Goal: Browse casually

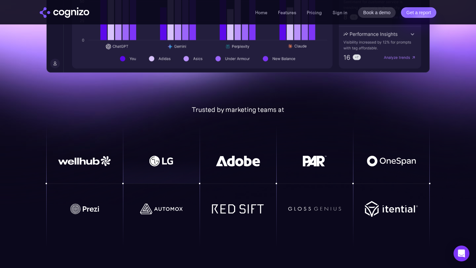
scroll to position [413, 0]
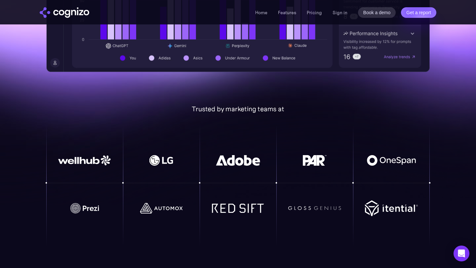
click at [231, 111] on div "Trusted by marketing teams at" at bounding box center [237, 109] width 383 height 8
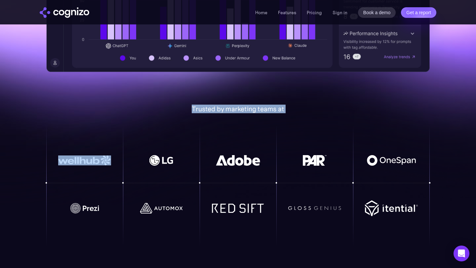
click at [231, 111] on div "Trusted by marketing teams at" at bounding box center [237, 109] width 383 height 8
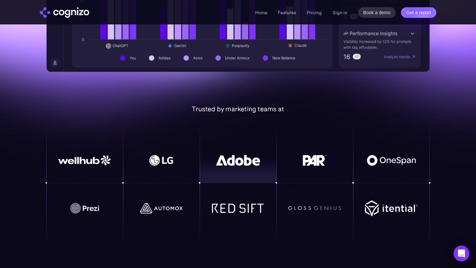
click at [216, 168] on div at bounding box center [238, 171] width 77 height 24
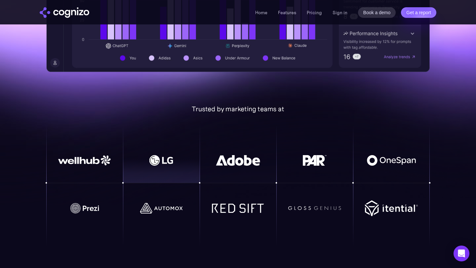
click at [175, 160] on img at bounding box center [161, 160] width 53 height 11
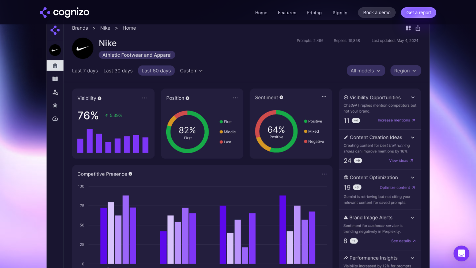
scroll to position [107, 0]
